Goal: Task Accomplishment & Management: Use online tool/utility

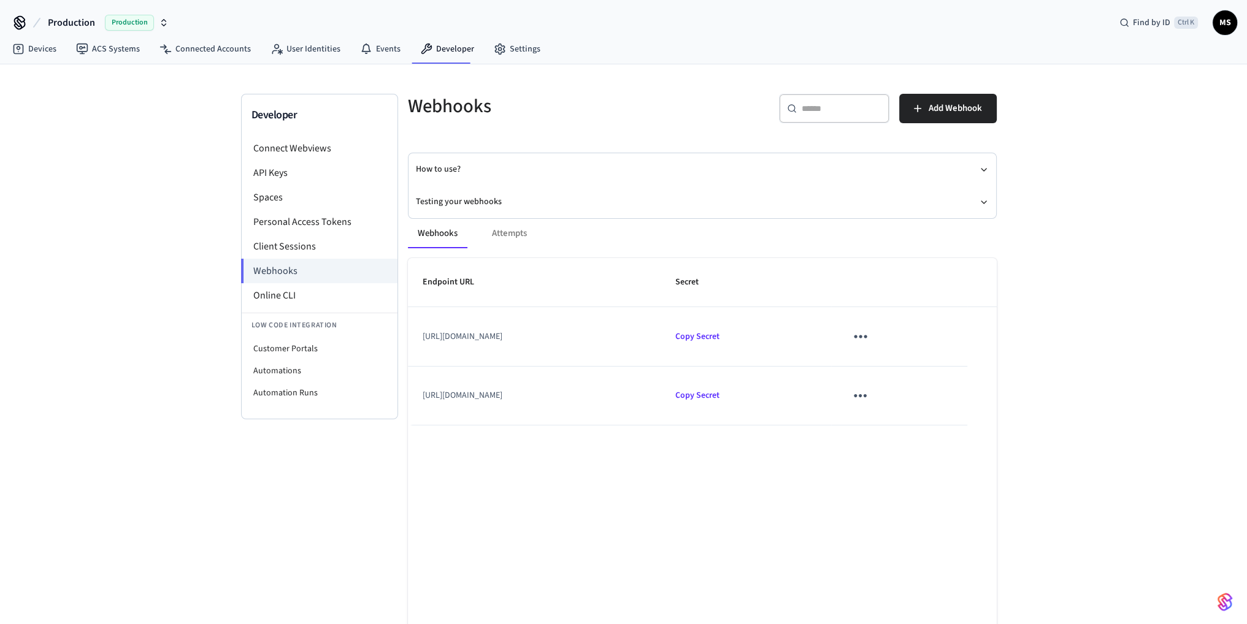
click at [870, 339] on icon "sticky table" at bounding box center [860, 336] width 19 height 19
click at [935, 366] on li "Edit" at bounding box center [942, 372] width 58 height 33
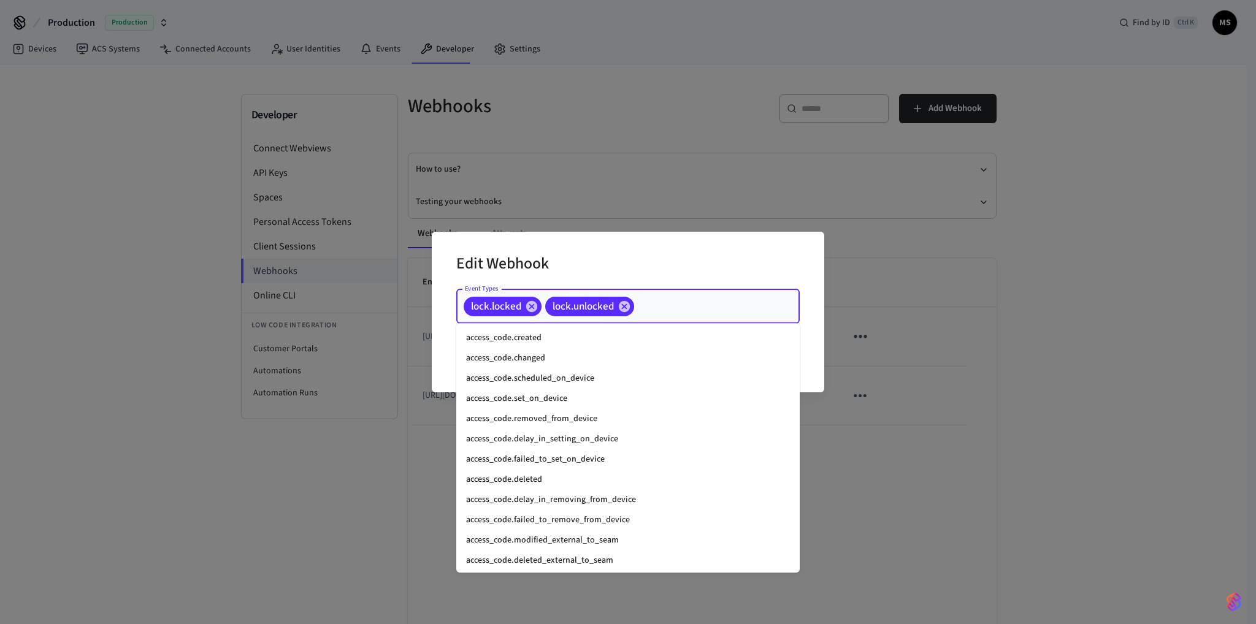
click at [672, 304] on input "Event Types" at bounding box center [698, 306] width 124 height 21
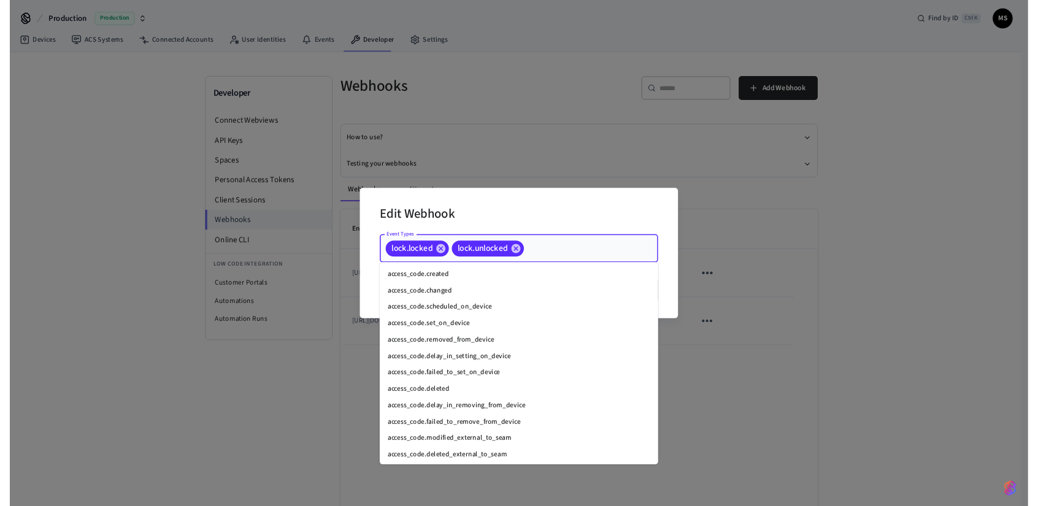
scroll to position [1395, 0]
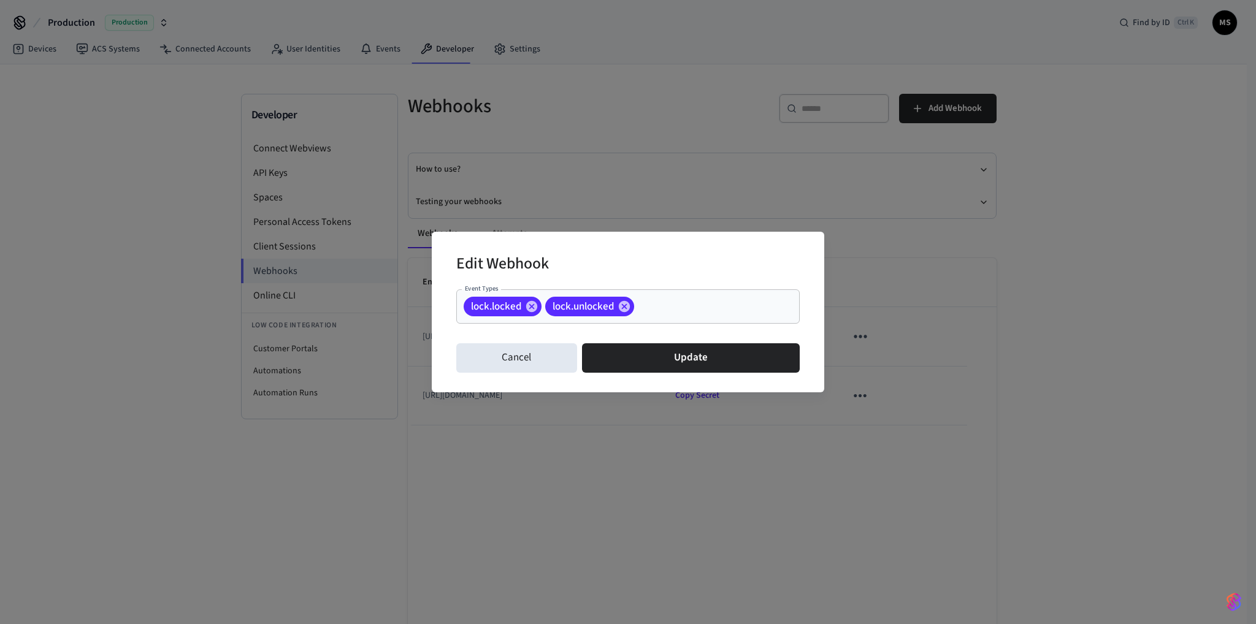
click at [1002, 312] on div "Edit Webhook Event Types lock.locked lock.unlocked Event Types Cancel Update" at bounding box center [628, 312] width 1256 height 624
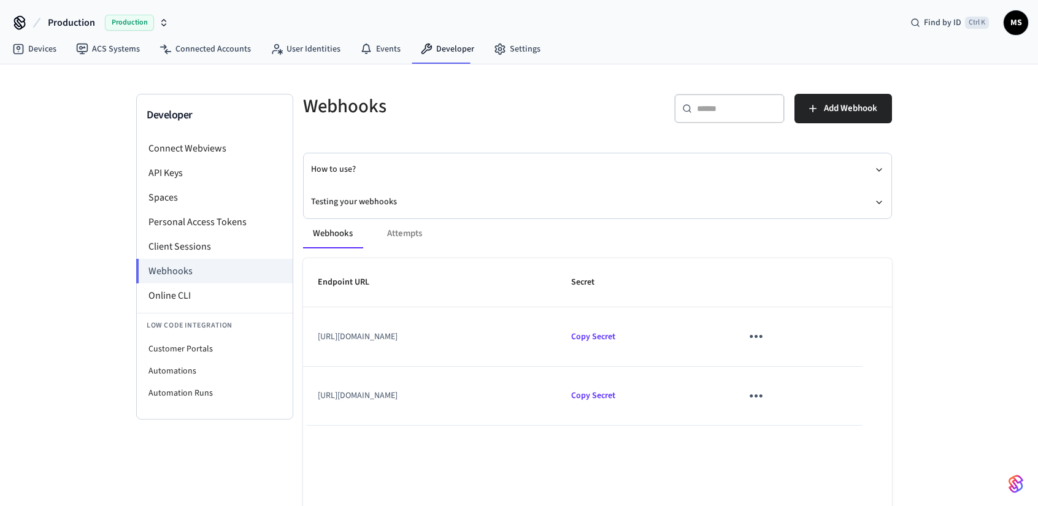
drag, startPoint x: 502, startPoint y: 393, endPoint x: 317, endPoint y: 399, distance: 185.4
click at [317, 399] on td "[URL][DOMAIN_NAME]" at bounding box center [429, 396] width 253 height 59
click at [419, 414] on td "[URL][DOMAIN_NAME]" at bounding box center [429, 396] width 253 height 59
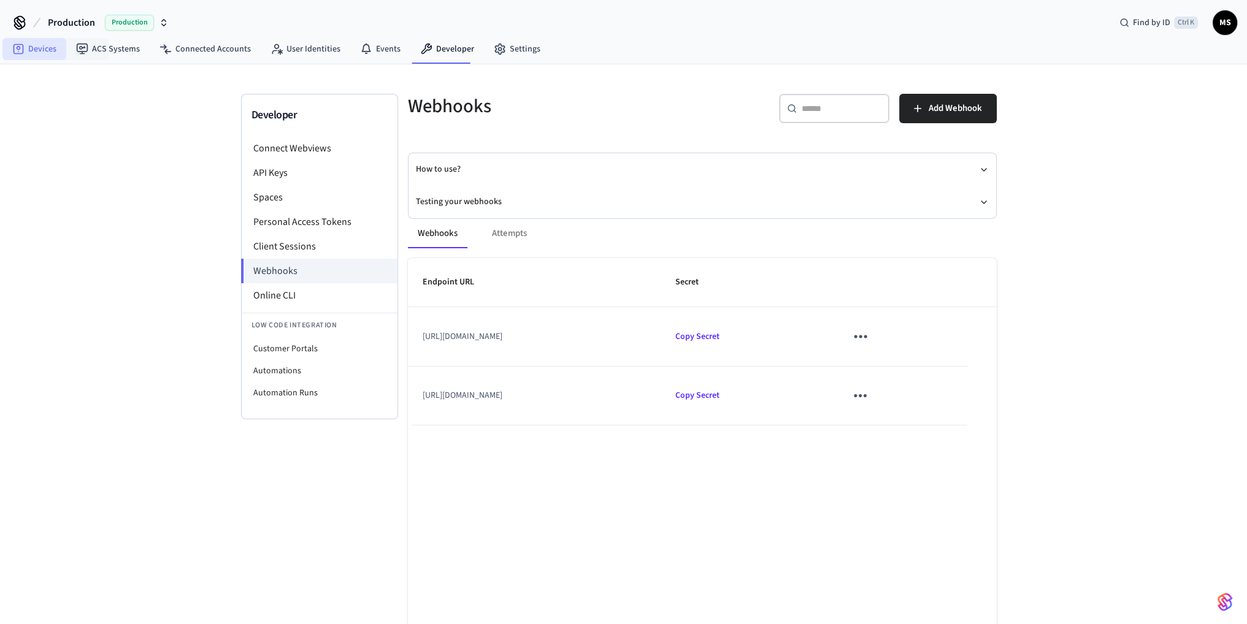
click at [44, 53] on link "Devices" at bounding box center [34, 49] width 64 height 22
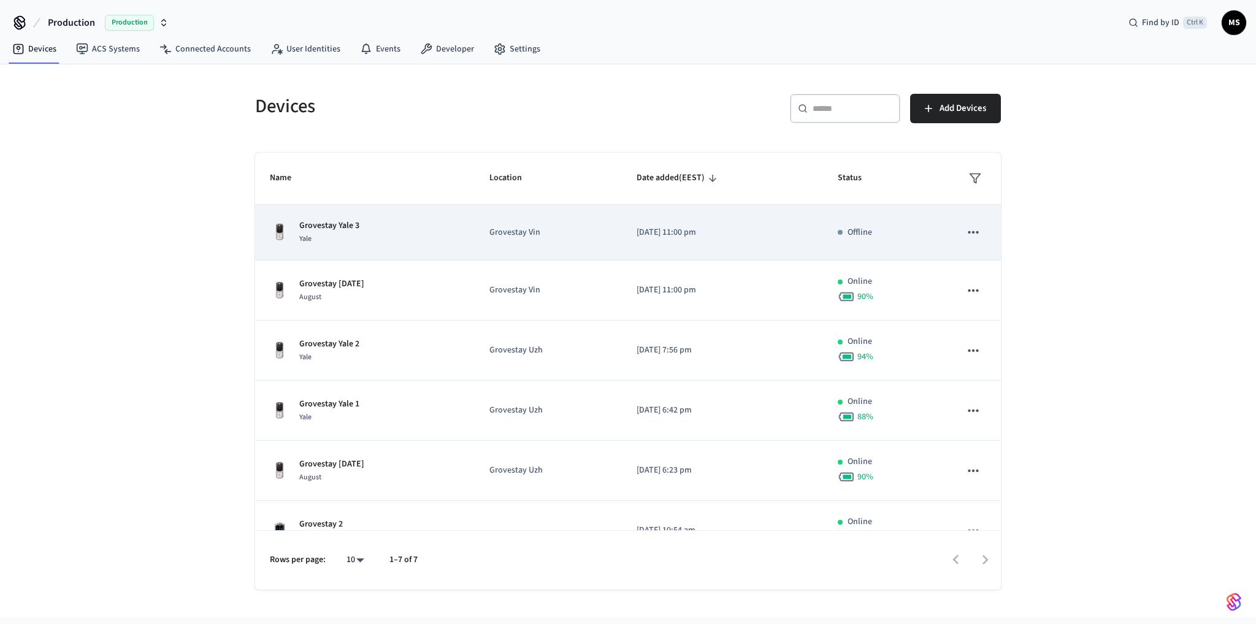
click at [469, 230] on td "Grovestay Yale 3 Yale" at bounding box center [365, 233] width 220 height 56
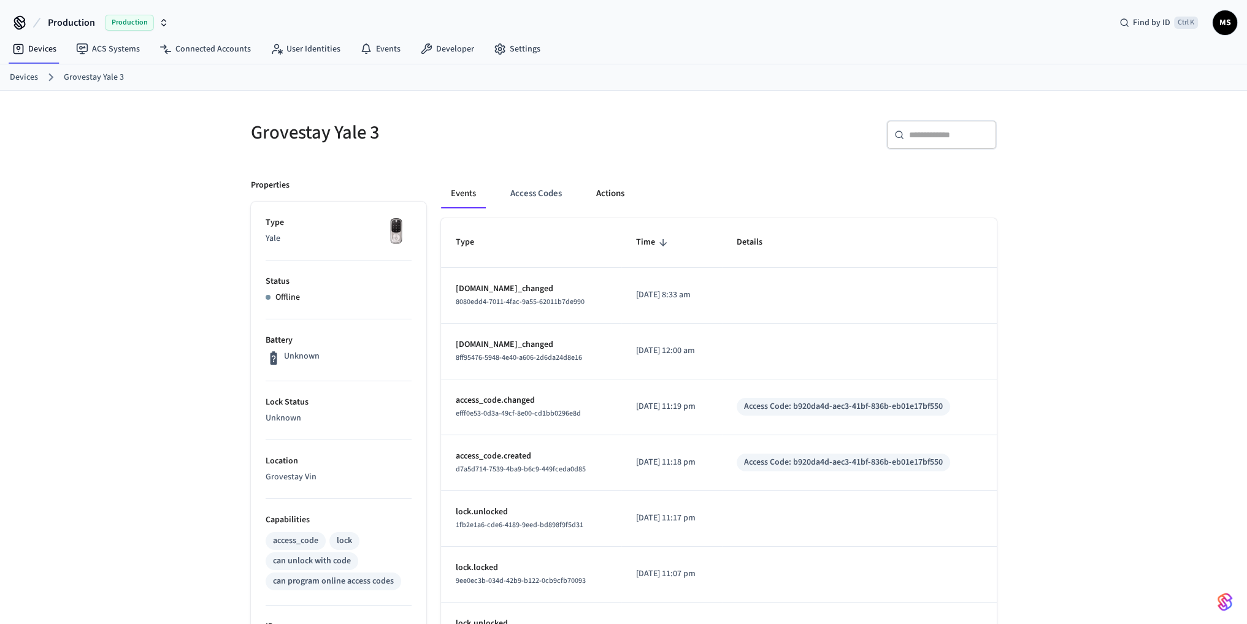
click at [609, 194] on button "Actions" at bounding box center [610, 193] width 48 height 29
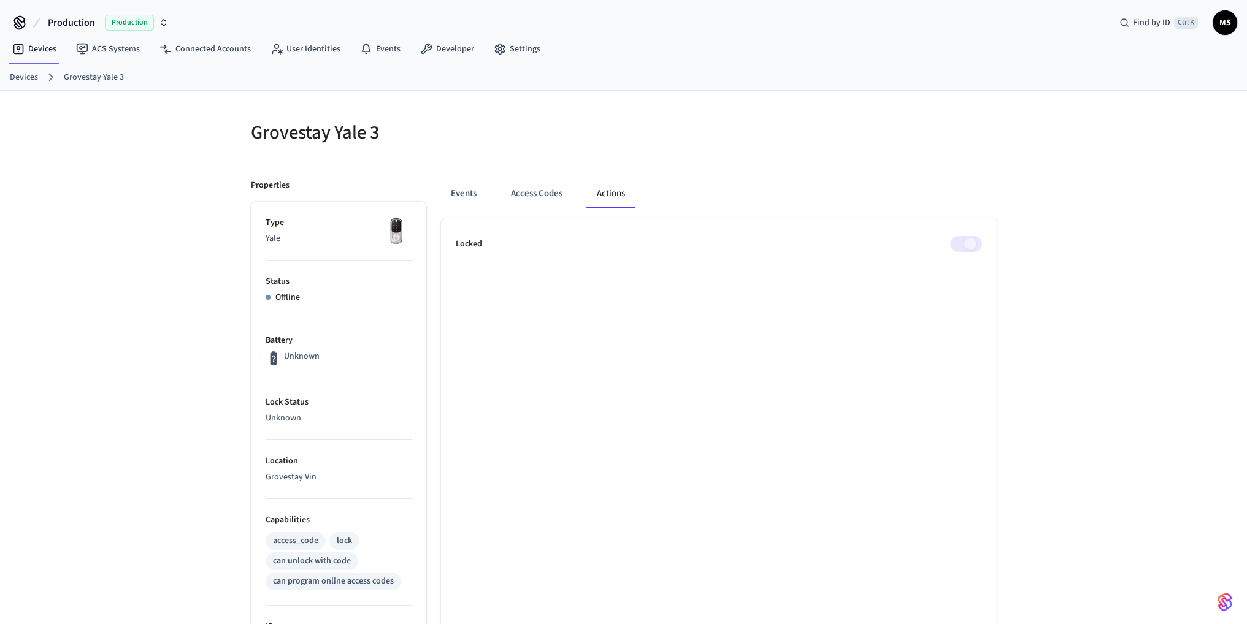
drag, startPoint x: 969, startPoint y: 229, endPoint x: 948, endPoint y: 229, distance: 21.5
click at [958, 251] on ul "Locked" at bounding box center [719, 560] width 556 height 684
drag, startPoint x: 951, startPoint y: 231, endPoint x: 990, endPoint y: 231, distance: 39.3
click at [986, 251] on ul "Locked" at bounding box center [719, 560] width 556 height 684
click at [956, 250] on ul "Locked" at bounding box center [719, 560] width 556 height 684
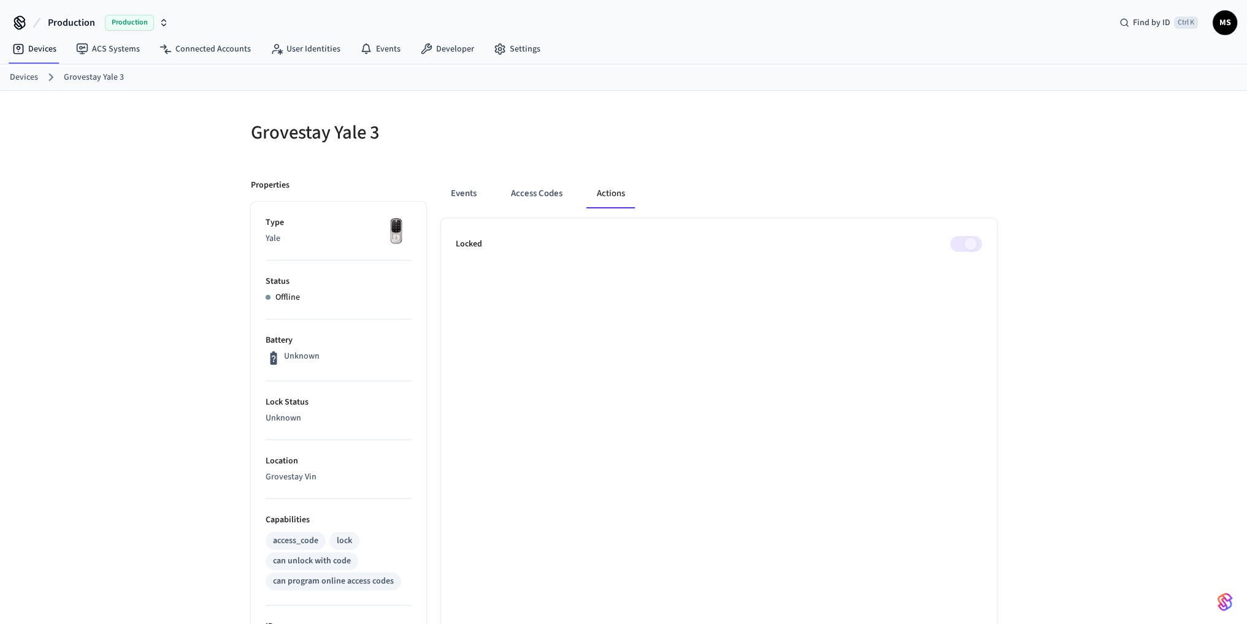
drag, startPoint x: 945, startPoint y: 226, endPoint x: 974, endPoint y: 249, distance: 37.6
click at [974, 249] on ul "Locked" at bounding box center [719, 560] width 556 height 684
click at [962, 240] on span at bounding box center [966, 244] width 32 height 16
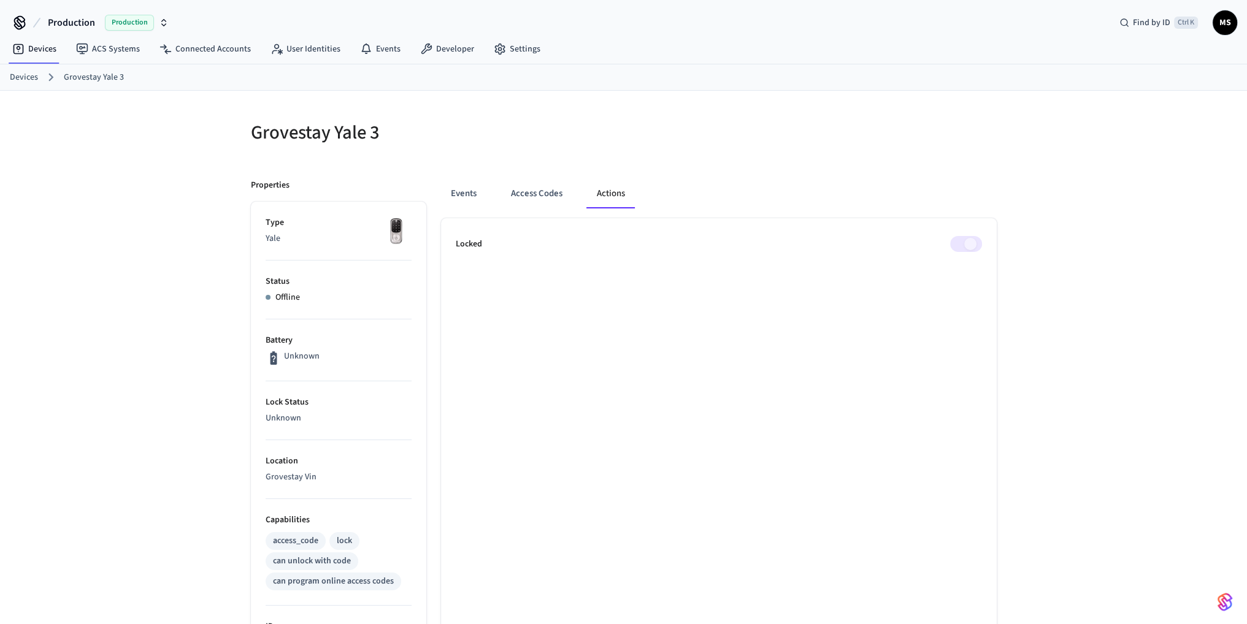
click at [970, 242] on span at bounding box center [966, 244] width 32 height 16
click at [32, 52] on link "Devices" at bounding box center [34, 49] width 64 height 22
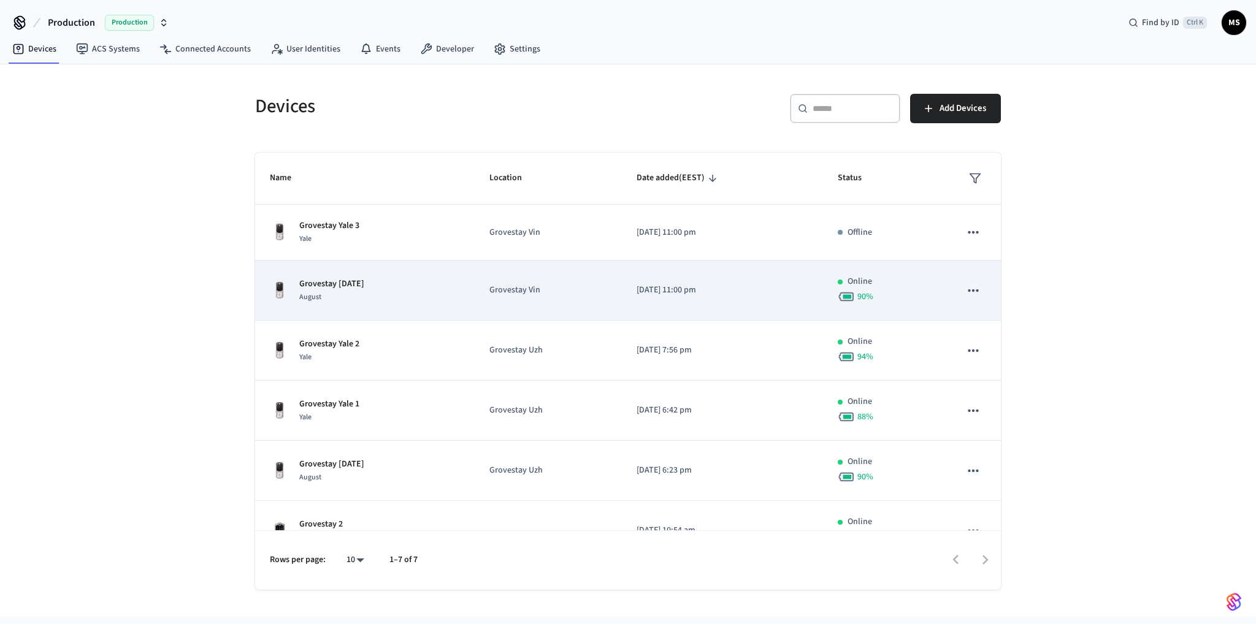
click at [773, 295] on p "[DATE] 11:00 pm" at bounding box center [723, 290] width 172 height 13
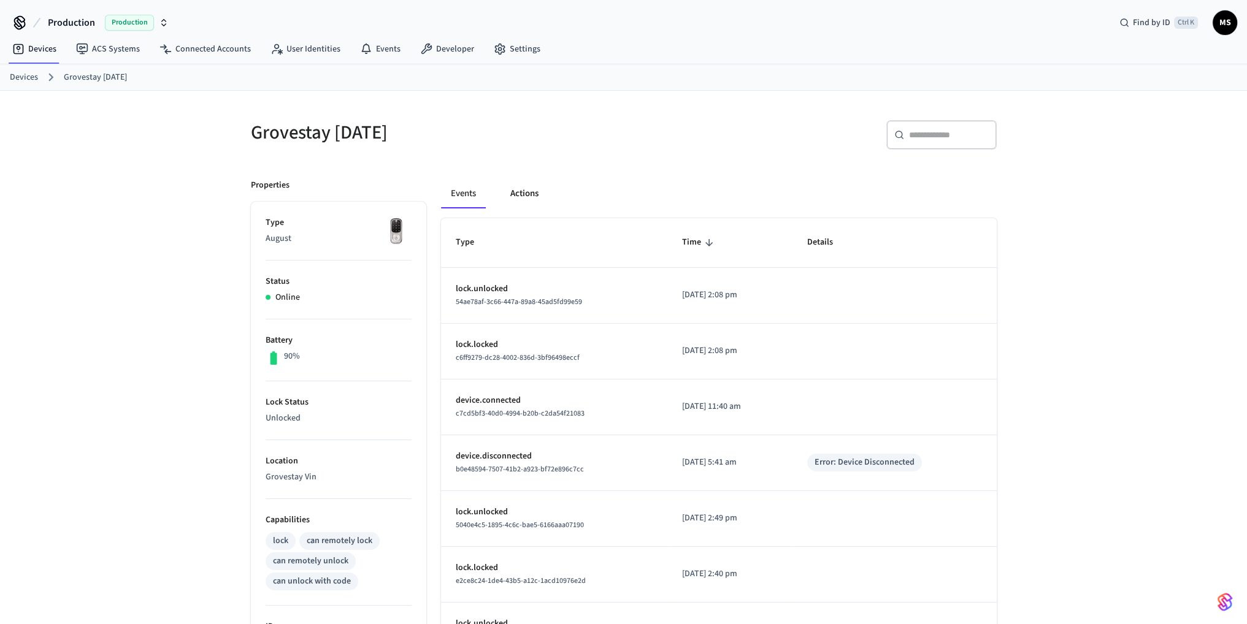
click at [534, 190] on button "Actions" at bounding box center [525, 193] width 48 height 29
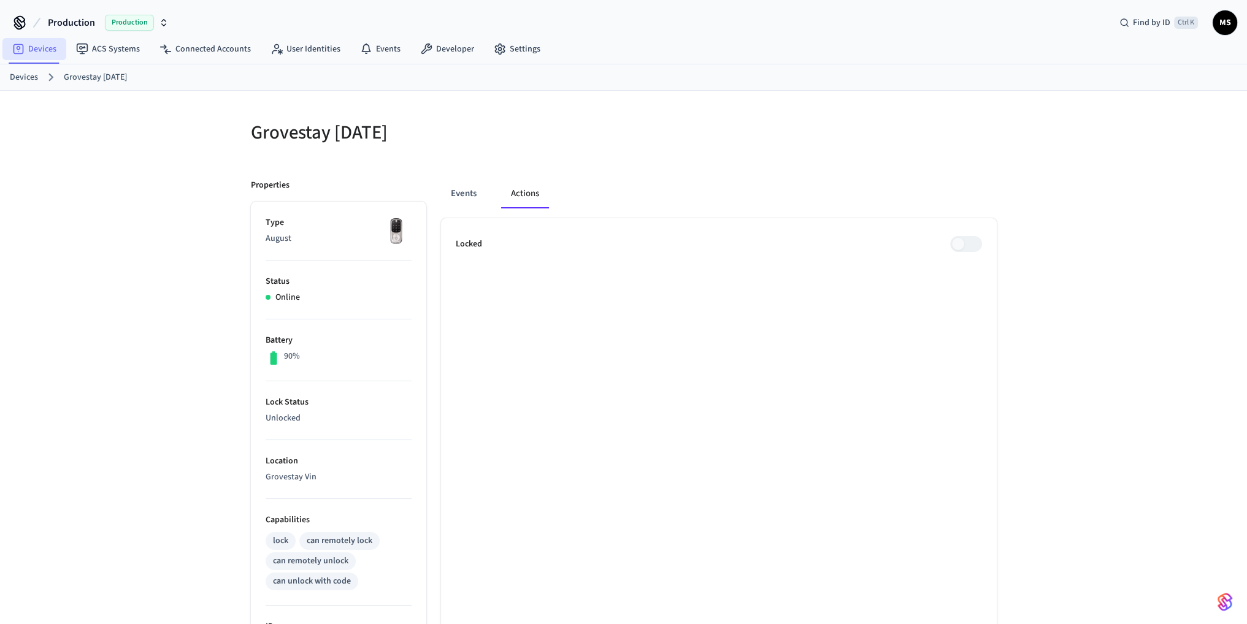
click at [33, 47] on link "Devices" at bounding box center [34, 49] width 64 height 22
